Goal: Information Seeking & Learning: Learn about a topic

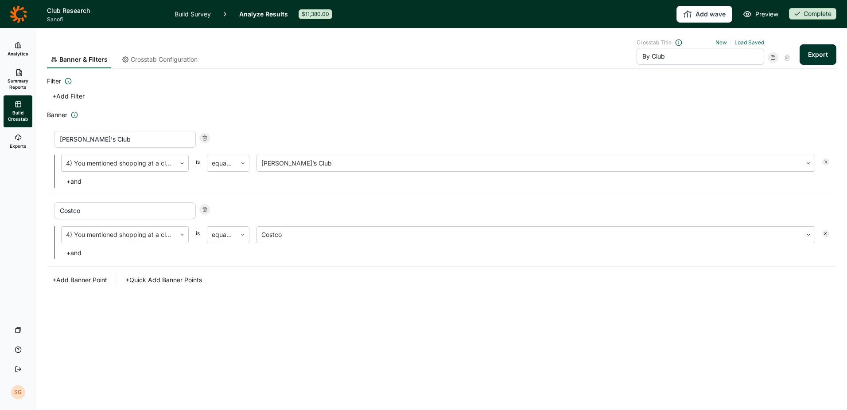
drag, startPoint x: 15, startPoint y: 27, endPoint x: 23, endPoint y: 20, distance: 10.1
click at [15, 27] on header "Club Research Sanofi Build Survey Analyze Results $11,380.00 Add wave Preview C…" at bounding box center [423, 14] width 847 height 28
click at [25, 17] on icon at bounding box center [18, 14] width 17 height 18
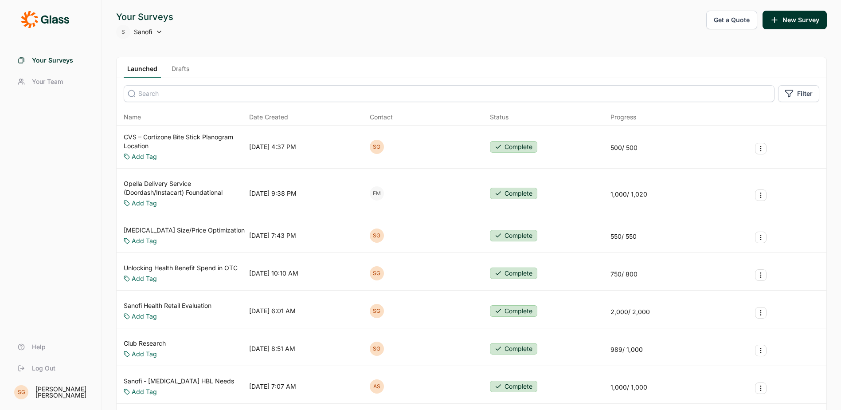
click at [158, 136] on link "CVS – Cortizone Bite Stick Planogram Location" at bounding box center [185, 142] width 122 height 18
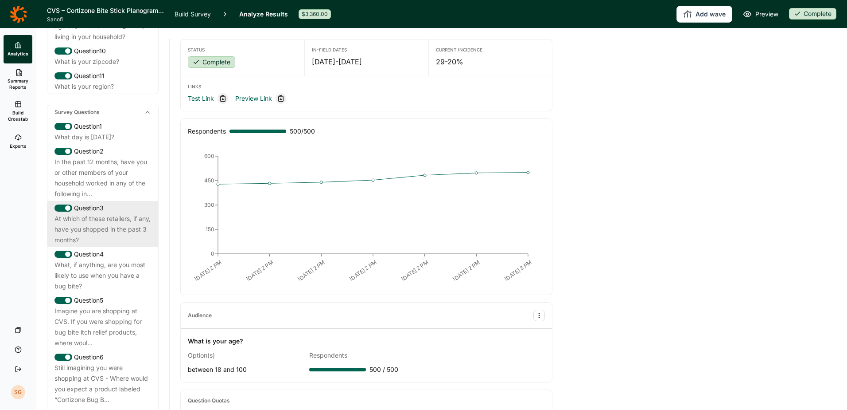
scroll to position [399, 0]
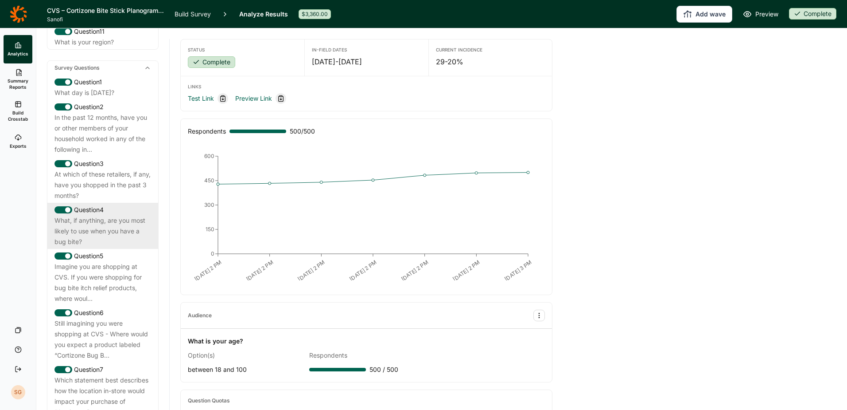
click at [132, 234] on div "What, if anything, are you most likely to use when you have a bug bite?" at bounding box center [103, 231] width 97 height 32
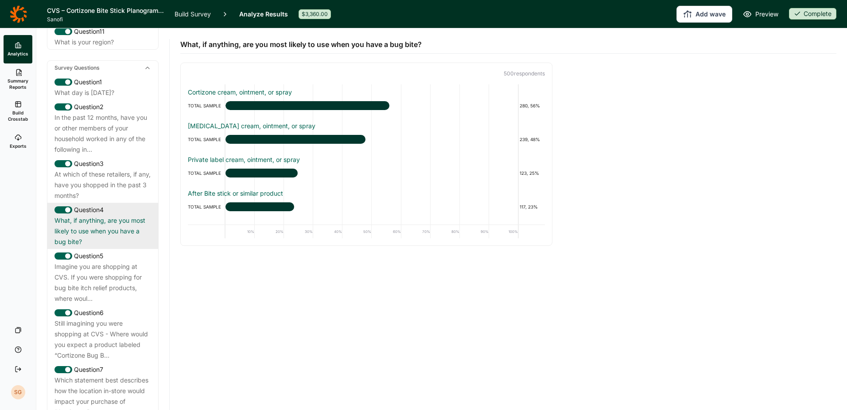
scroll to position [443, 0]
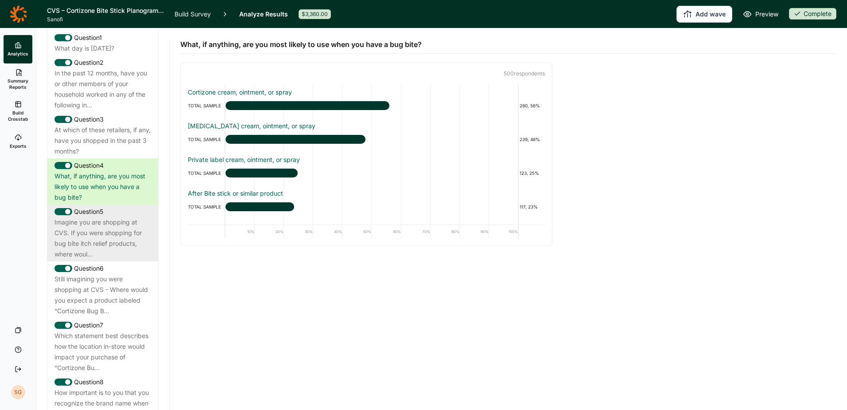
click at [129, 248] on div "Imagine you are shopping at CVS. If you were shopping for bug bite itch relief …" at bounding box center [103, 238] width 97 height 43
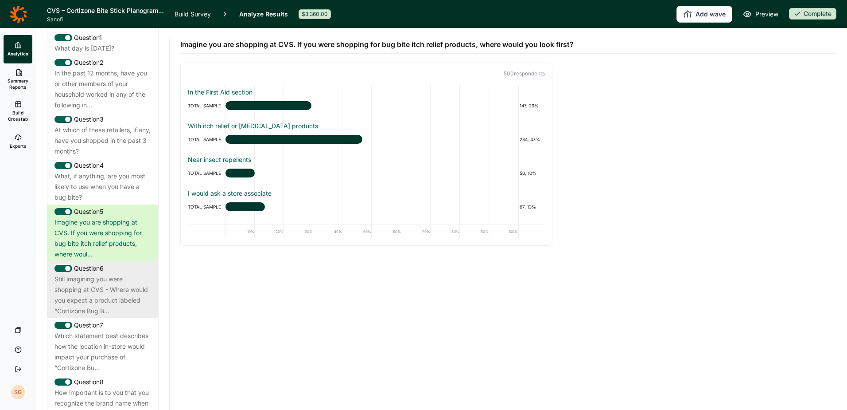
click at [133, 291] on div "Still imagining you were shopping at CVS - Where would you expect a product lab…" at bounding box center [103, 294] width 97 height 43
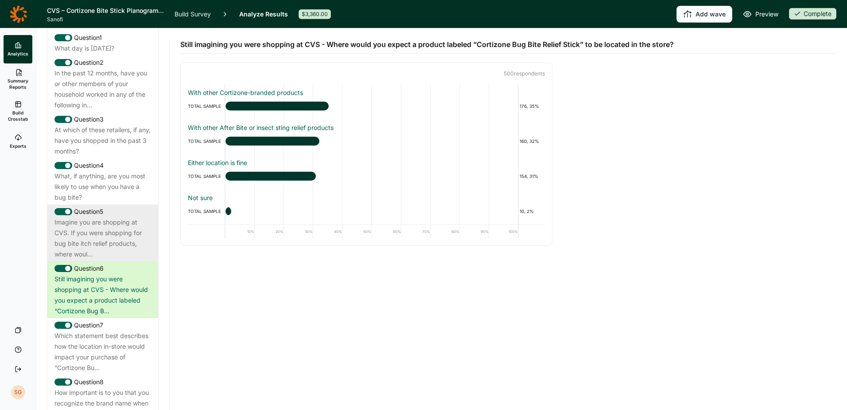
click at [140, 245] on div "Imagine you are shopping at CVS. If you were shopping for bug bite itch relief …" at bounding box center [103, 238] width 97 height 43
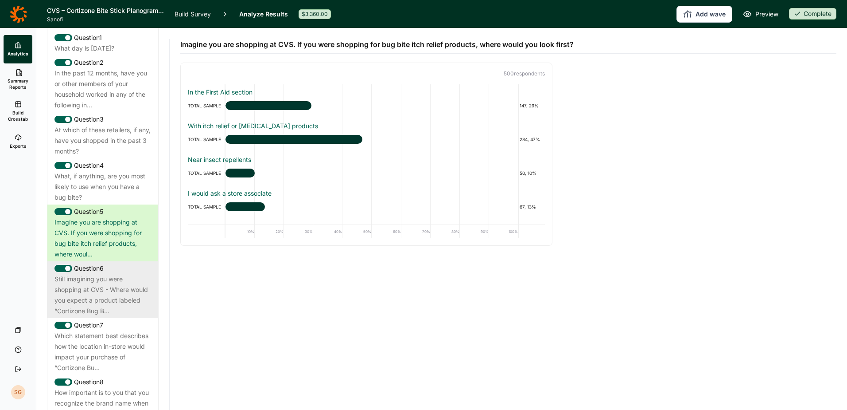
click at [132, 303] on div "Still imagining you were shopping at CVS - Where would you expect a product lab…" at bounding box center [103, 294] width 97 height 43
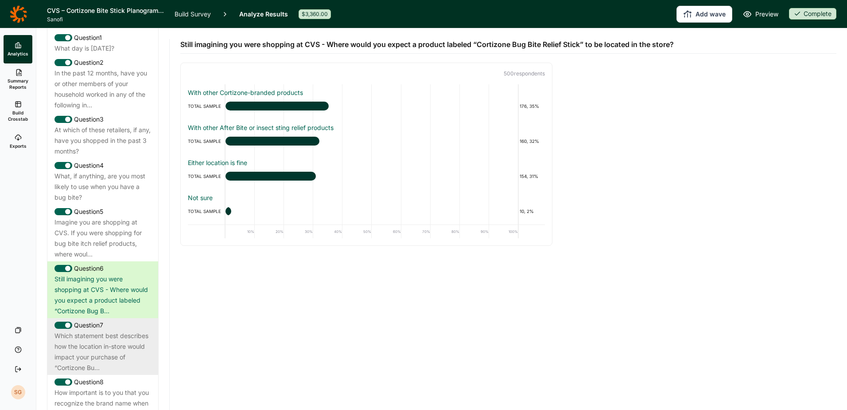
click at [141, 338] on div "Which statement best describes how the location in-store would impact your purc…" at bounding box center [103, 351] width 97 height 43
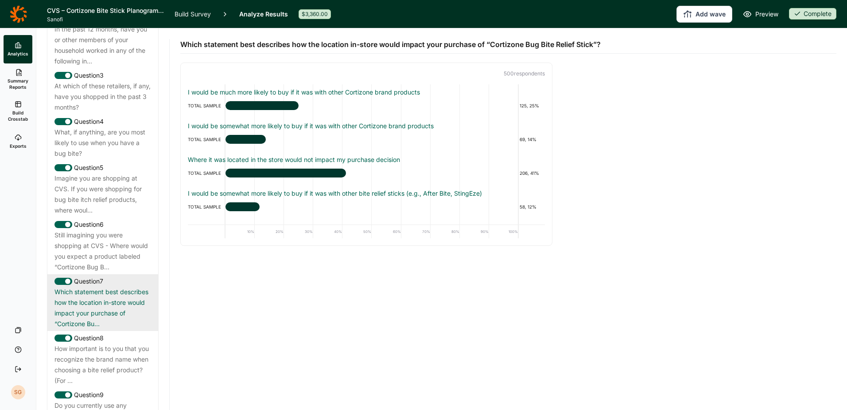
scroll to position [488, 0]
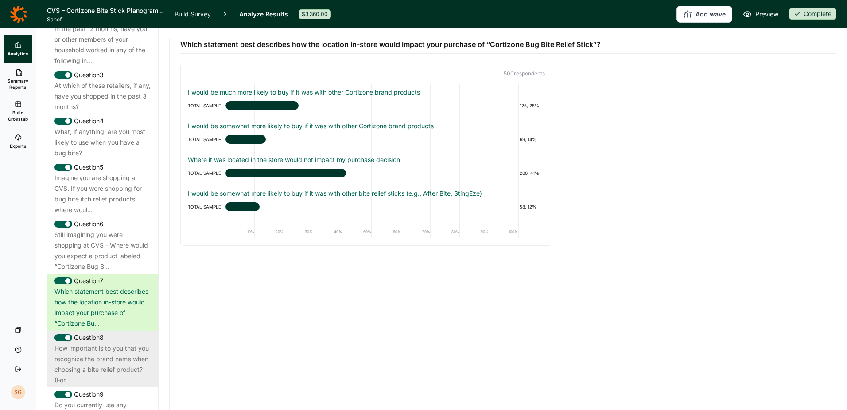
click at [131, 359] on div "How important is to you that you recognize the brand name when choosing a bite …" at bounding box center [103, 364] width 97 height 43
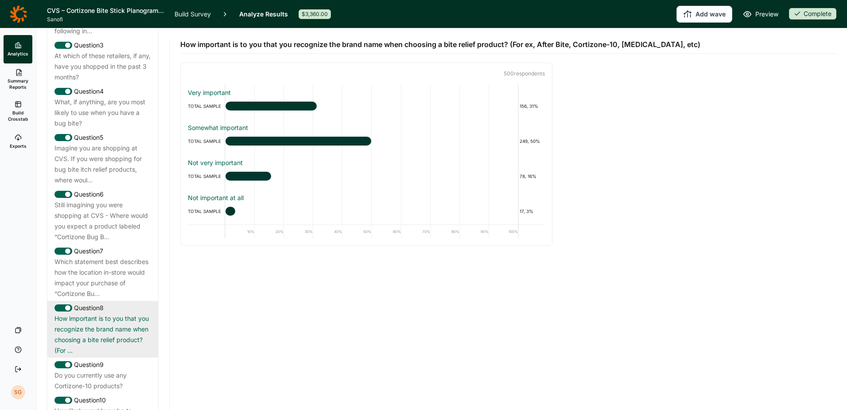
scroll to position [532, 0]
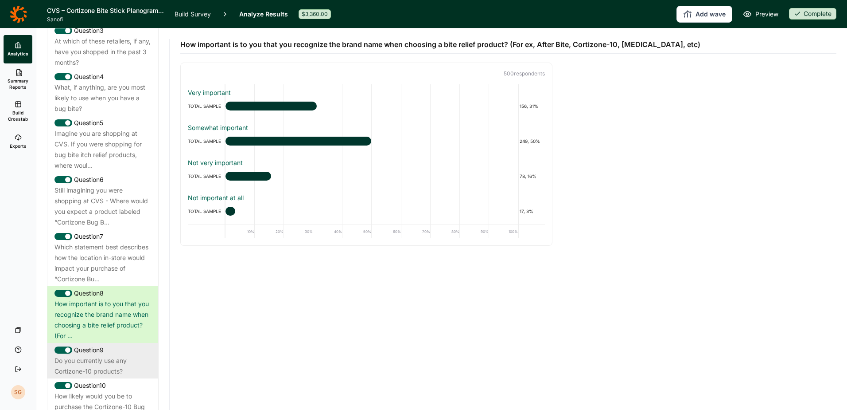
click at [122, 368] on div "Do you currently use any Cortizone-10 products?" at bounding box center [103, 365] width 97 height 21
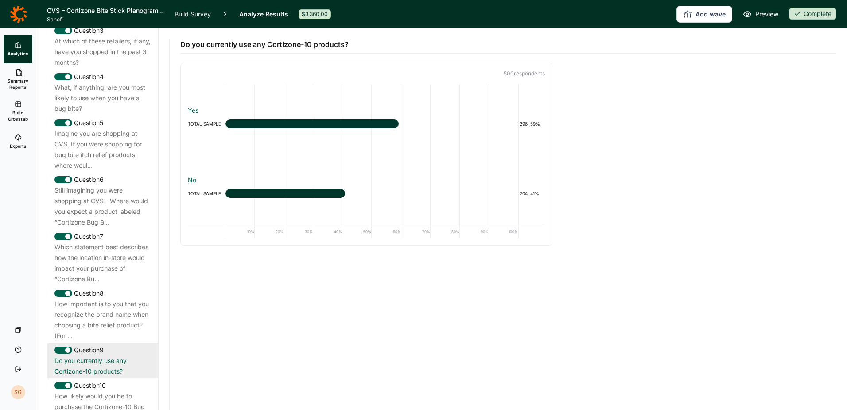
scroll to position [576, 0]
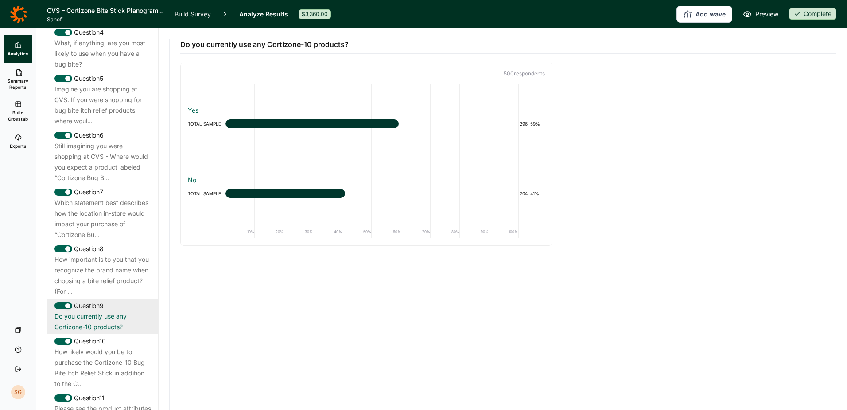
click at [122, 368] on div "How likely would you be to purchase the Cortizone-10 Bug Bite Itch Relief Stick…" at bounding box center [103, 367] width 97 height 43
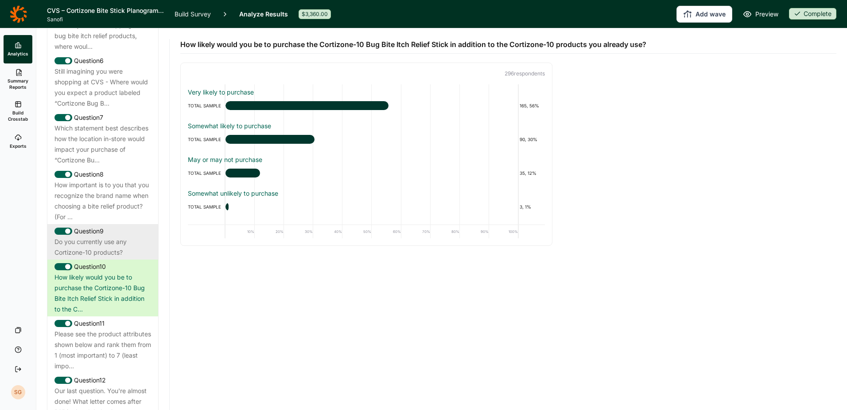
scroll to position [665, 0]
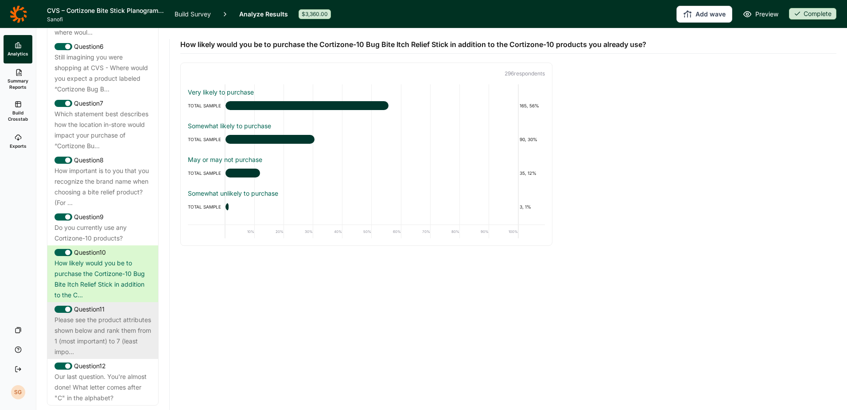
click at [136, 341] on div "Please see the product attributes shown below and rank them from 1 (most import…" at bounding box center [103, 335] width 97 height 43
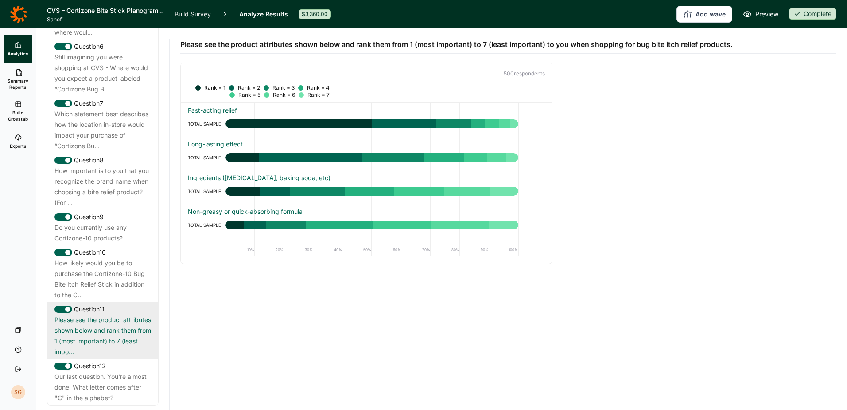
scroll to position [709, 0]
